Goal: Check status: Check status

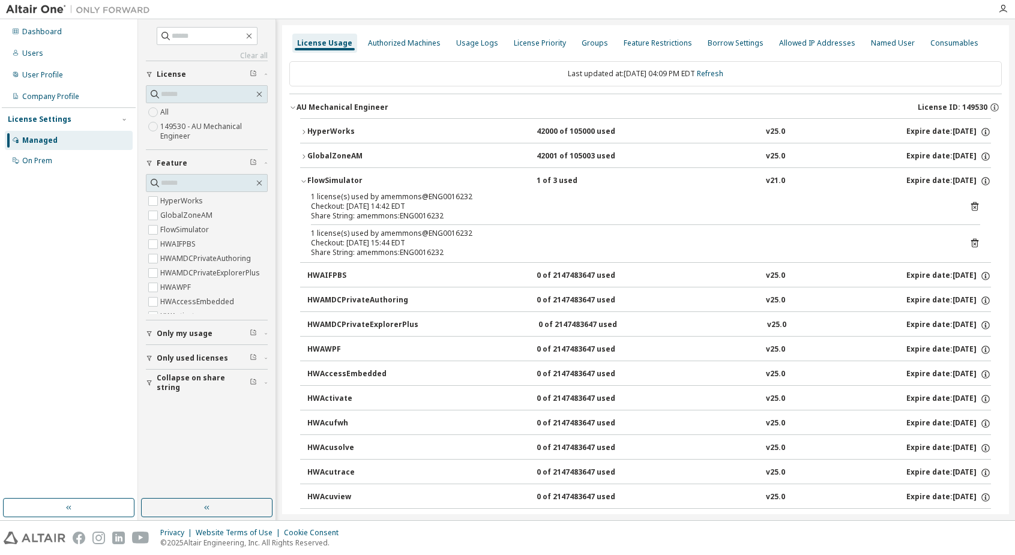
click at [320, 43] on div "License Usage" at bounding box center [324, 43] width 55 height 10
click at [391, 41] on div "Authorized Machines" at bounding box center [404, 43] width 73 height 10
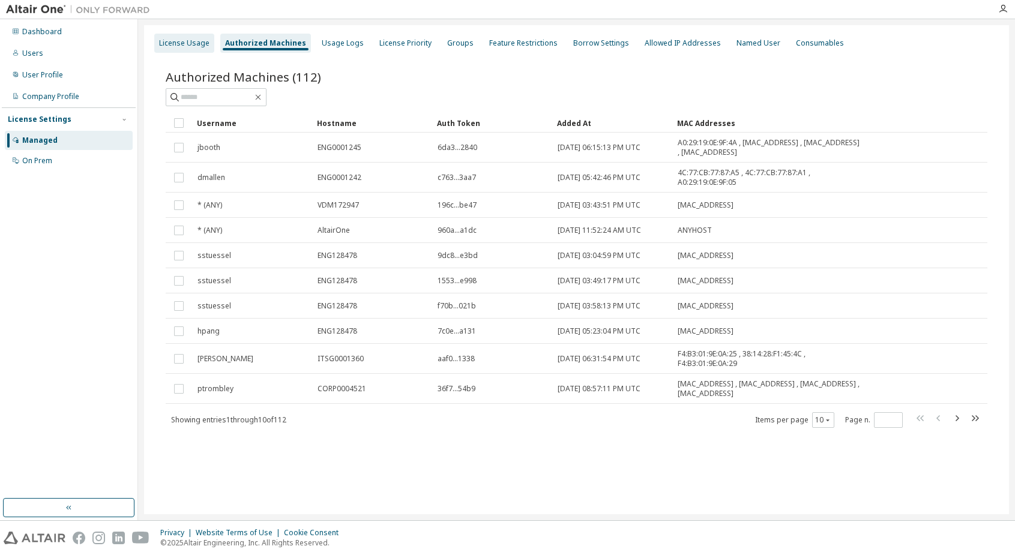
click at [170, 41] on div "License Usage" at bounding box center [184, 43] width 50 height 10
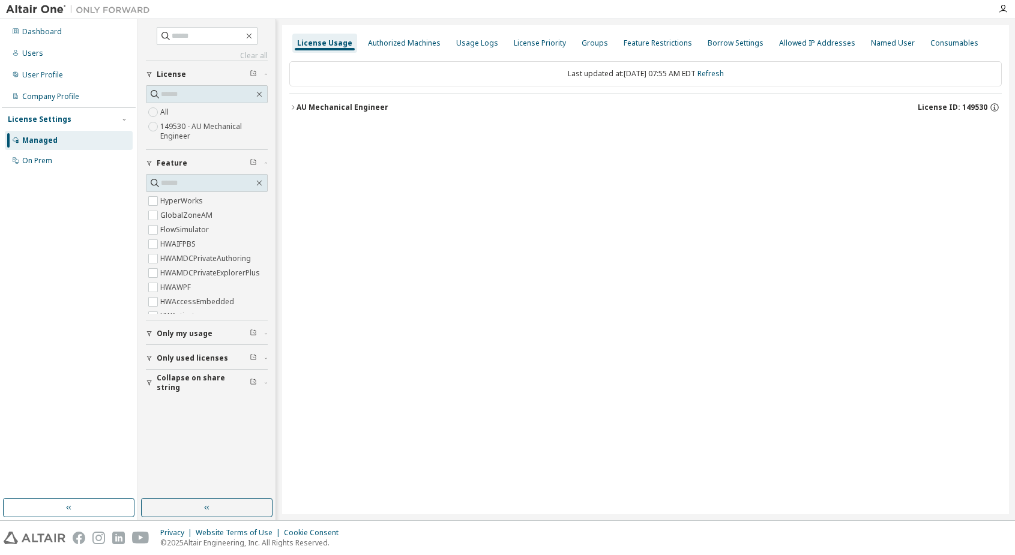
click at [319, 105] on div "AU Mechanical Engineer" at bounding box center [342, 108] width 92 height 10
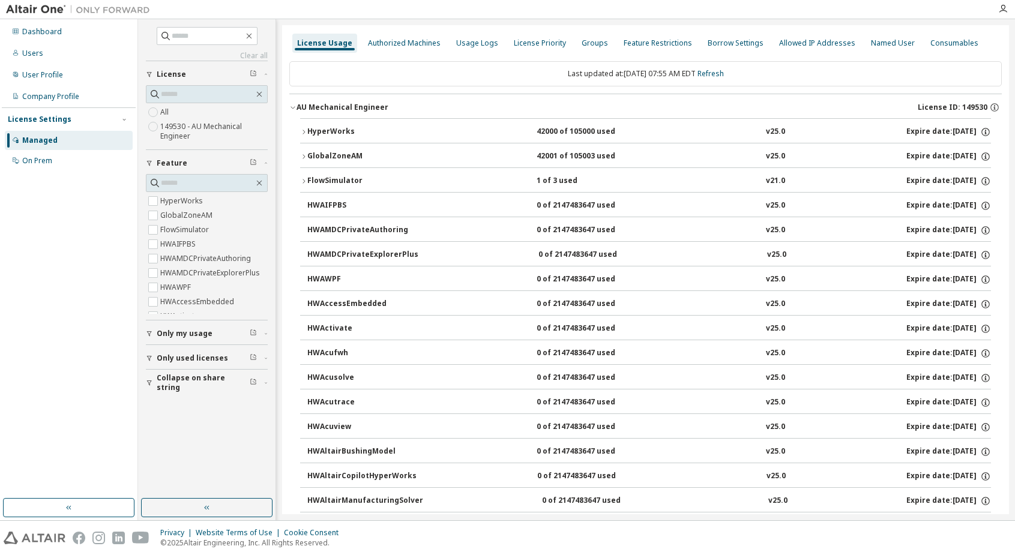
click at [324, 179] on div "FlowSimulator" at bounding box center [361, 181] width 108 height 11
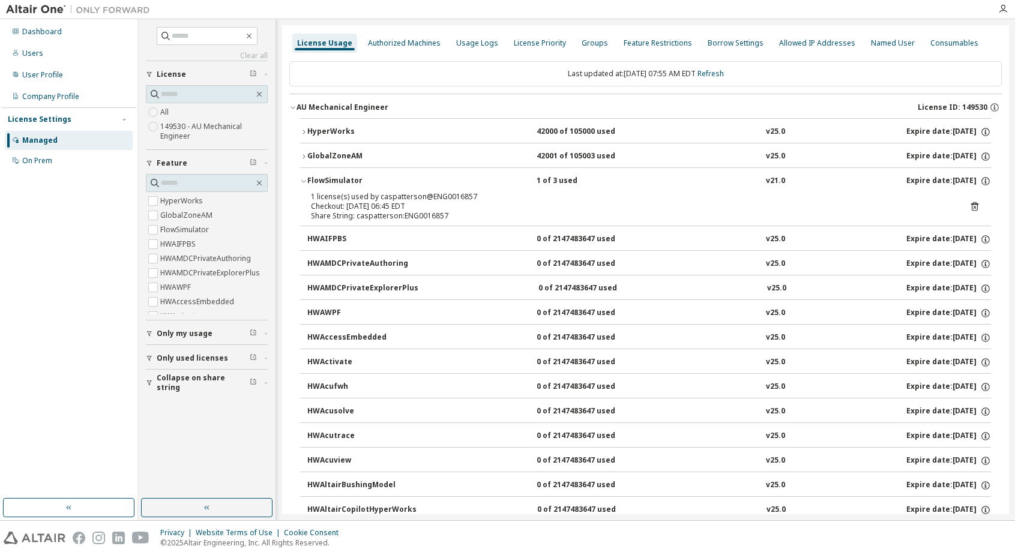
click at [335, 179] on div "FlowSimulator" at bounding box center [361, 181] width 108 height 11
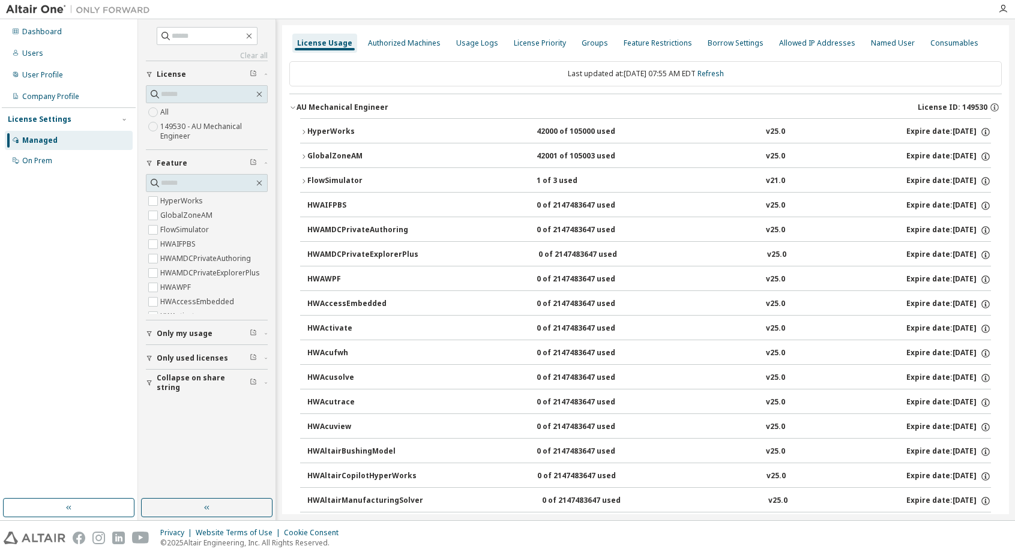
click at [335, 179] on div "FlowSimulator" at bounding box center [361, 181] width 108 height 11
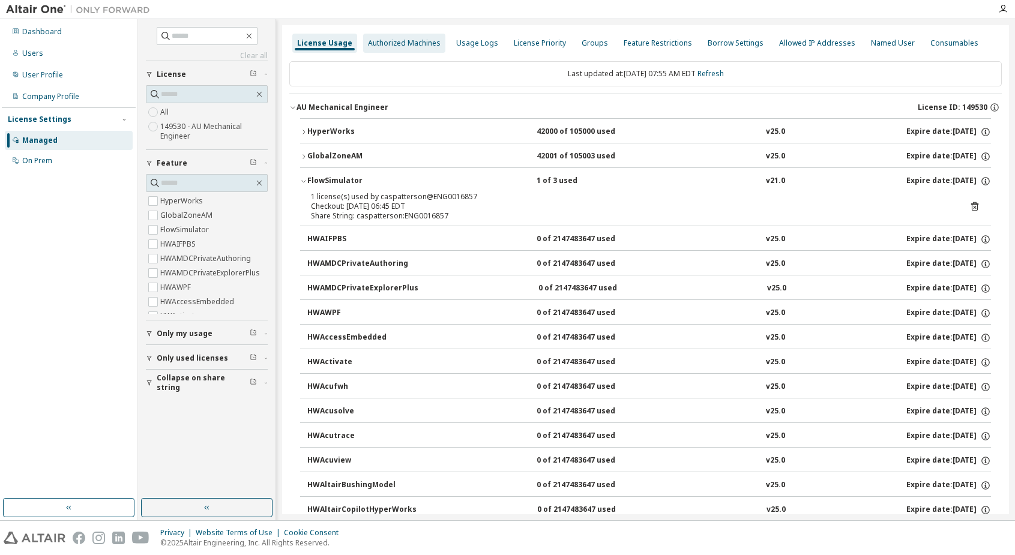
click at [388, 42] on div "Authorized Machines" at bounding box center [404, 43] width 73 height 10
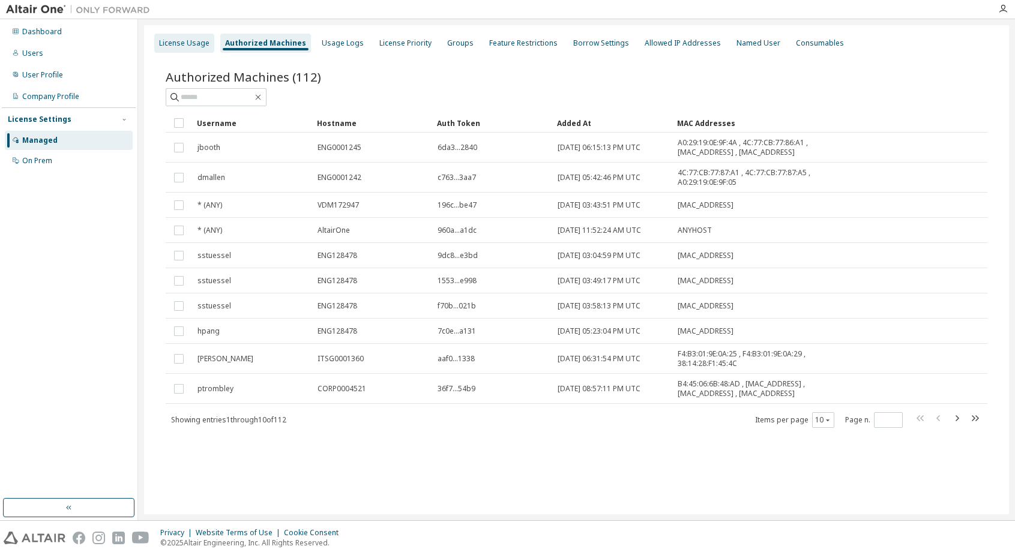
click at [191, 41] on div "License Usage" at bounding box center [184, 43] width 50 height 10
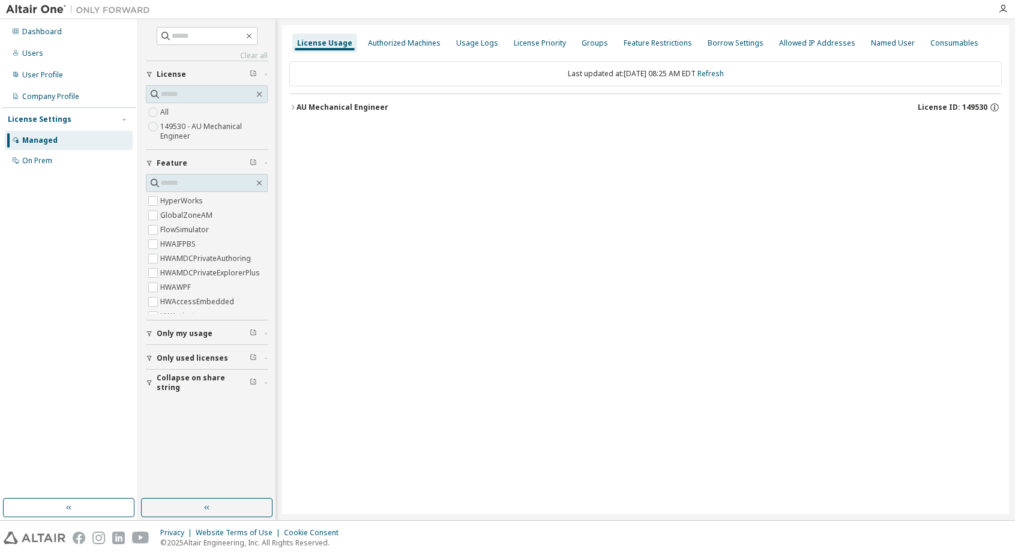
click at [311, 101] on button "AU Mechanical Engineer License ID: 149530" at bounding box center [645, 107] width 712 height 26
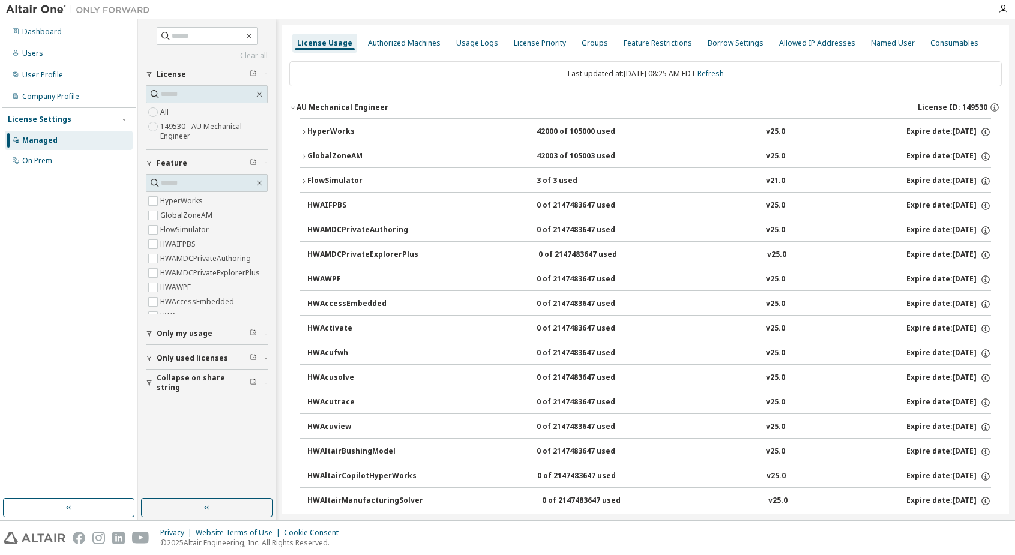
click at [322, 180] on div "FlowSimulator" at bounding box center [361, 181] width 108 height 11
